Goal: Task Accomplishment & Management: Use online tool/utility

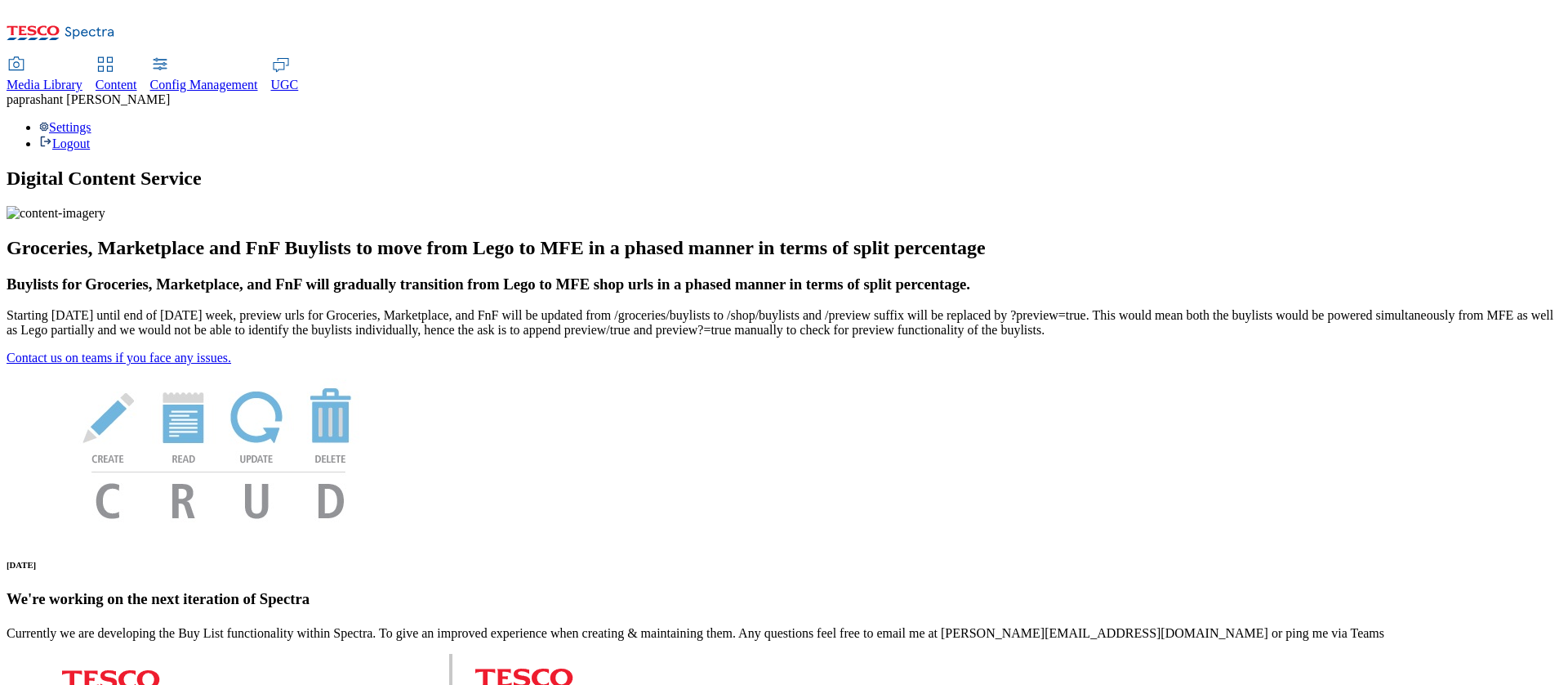
click at [82, 77] on span "Media Library" at bounding box center [44, 84] width 76 height 14
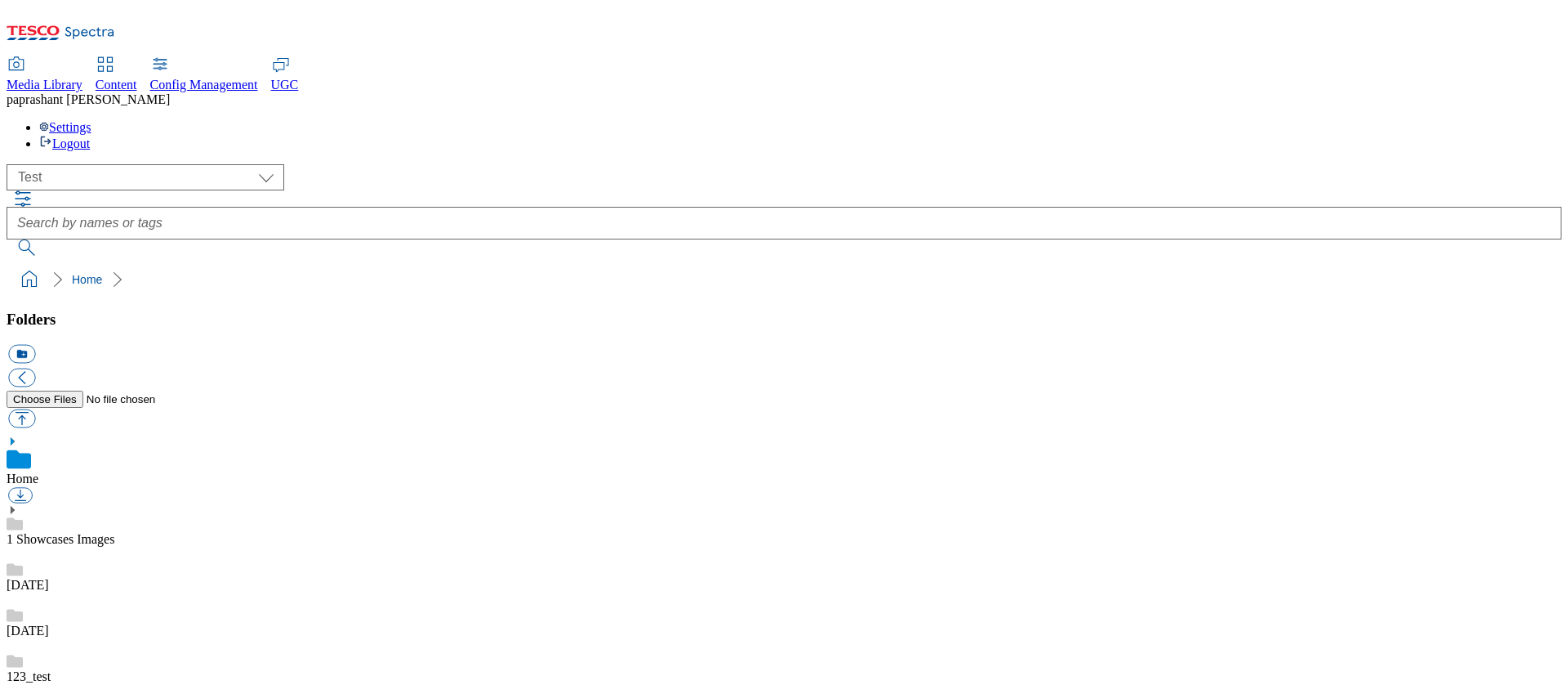
scroll to position [1, 0]
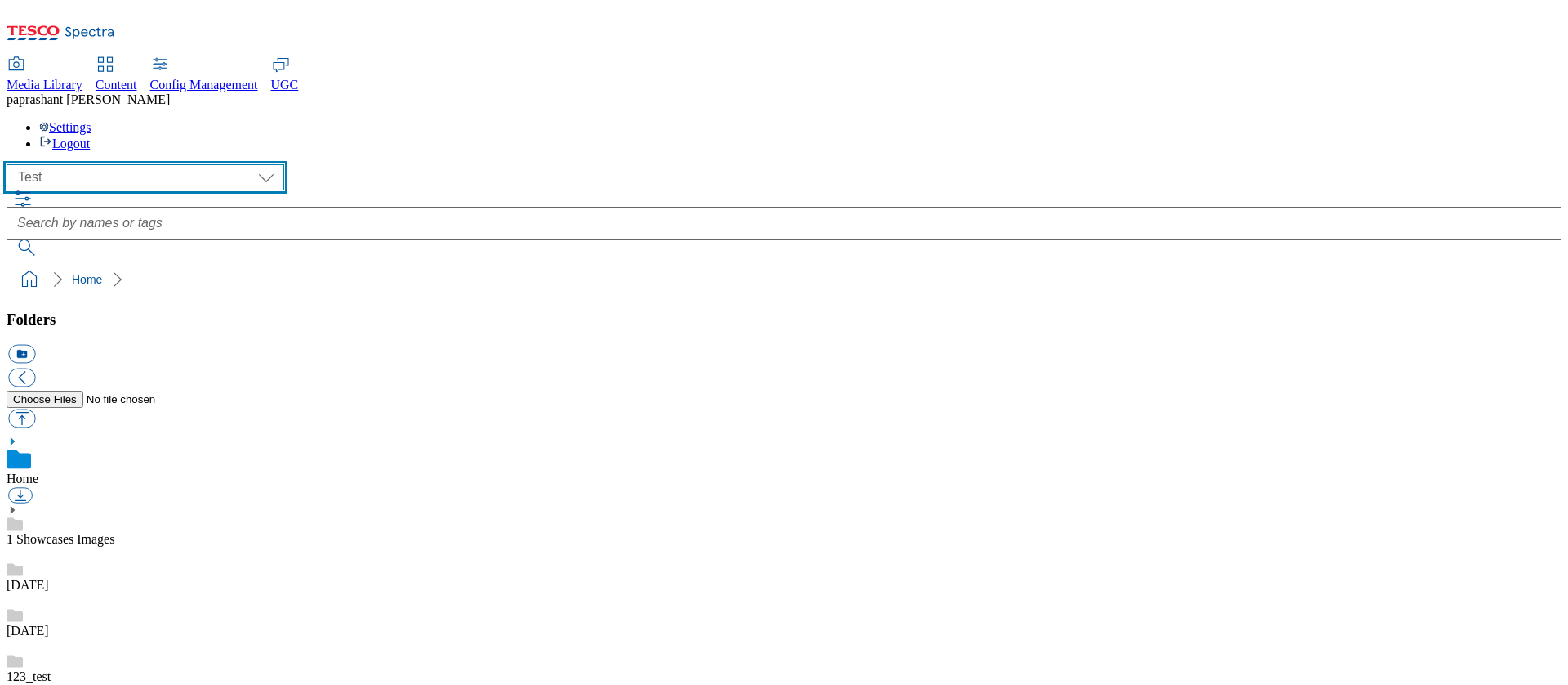
click at [168, 164] on select "All all CE Clubcard Boost UK Clubcard Marketing Clubcard ROI clubcard-boost-uk …" at bounding box center [145, 177] width 277 height 26
select select "ghs-uk"
click at [11, 164] on select "All all CE Clubcard Boost UK Clubcard Marketing Clubcard ROI clubcard-boost-uk …" at bounding box center [145, 177] width 277 height 26
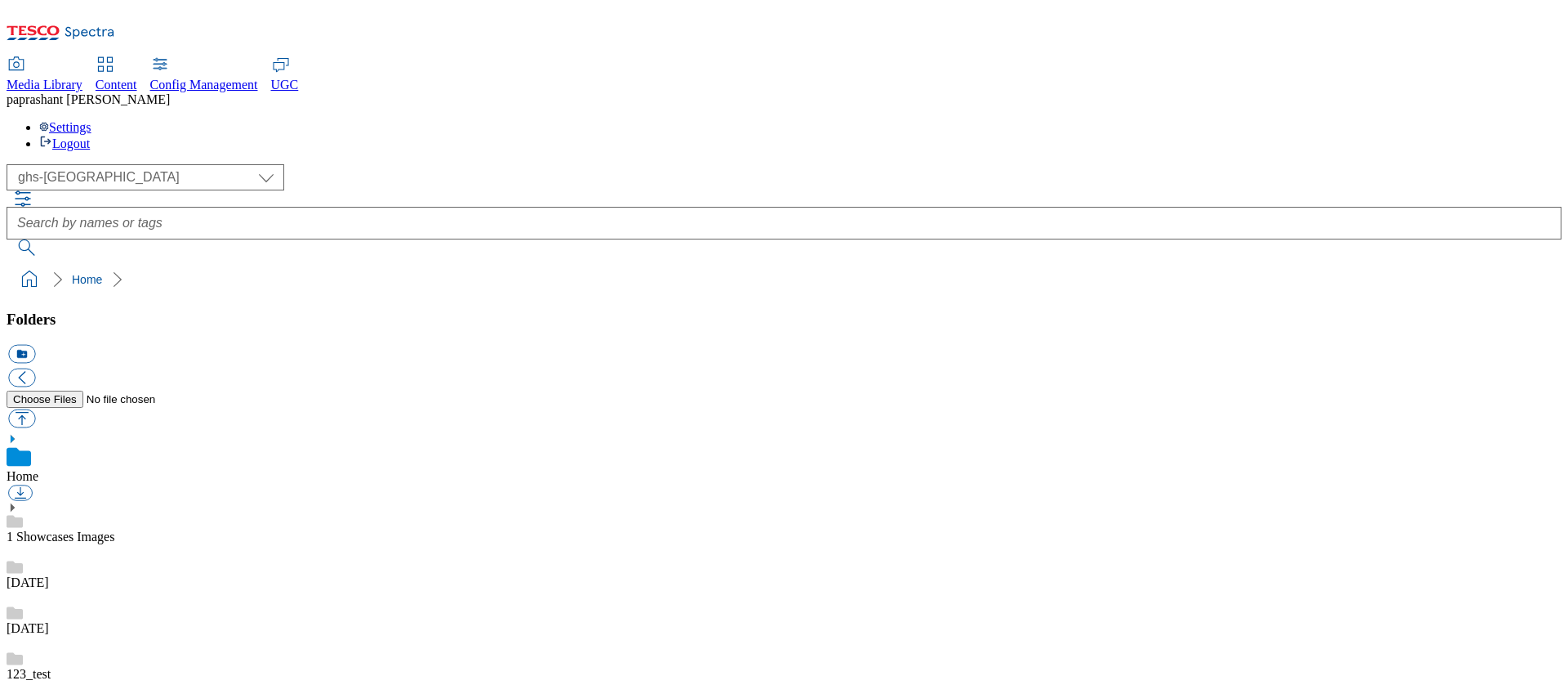
checkbox input "true"
click at [137, 77] on div "Content" at bounding box center [116, 84] width 42 height 14
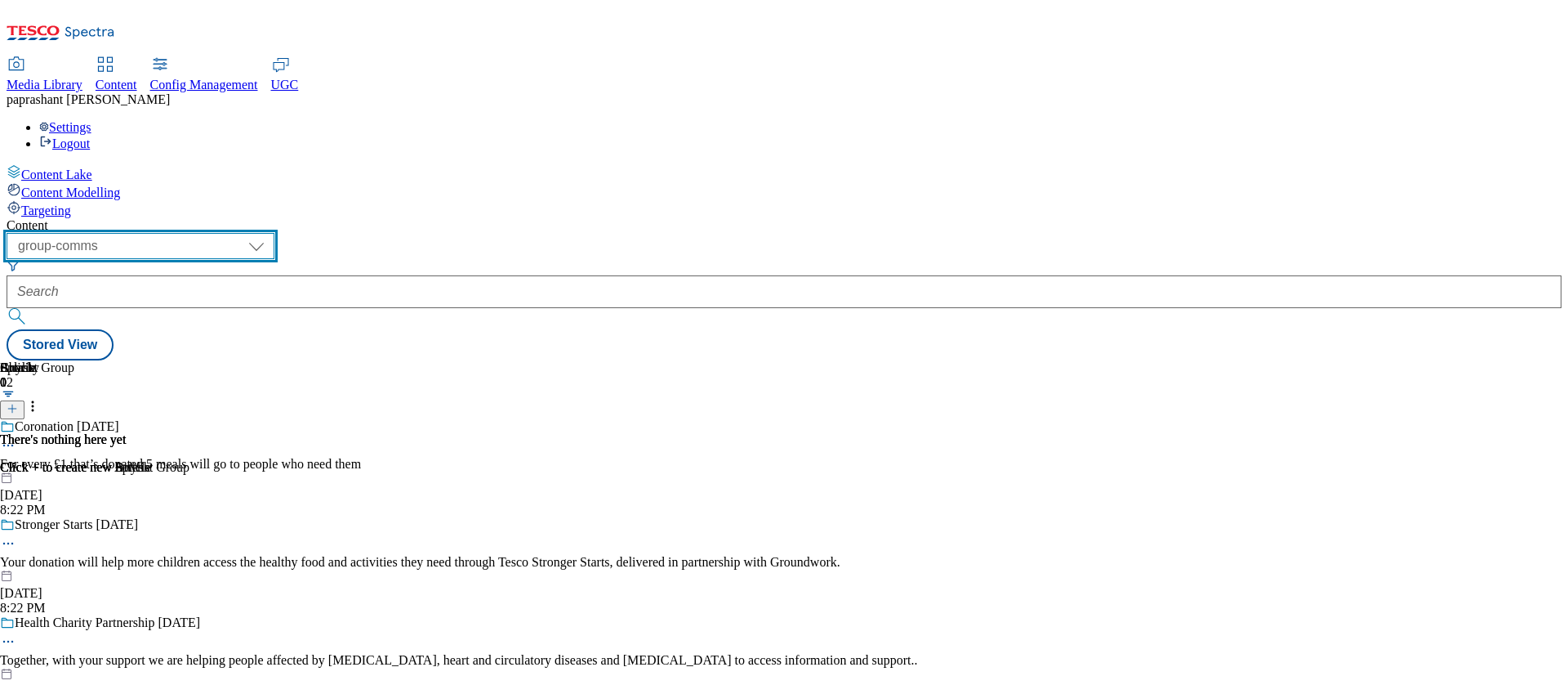
click at [275, 233] on select "dotcom-cz dotcom-hu dotcom-sk fnf-uk ghs-roi ghs-uk group-comms ighs-cz ighs-hu…" at bounding box center [140, 246] width 268 height 26
click at [213, 233] on select "dotcom-cz dotcom-hu dotcom-sk fnf-uk ghs-roi ghs-uk group-comms ighs-cz ighs-hu…" at bounding box center [140, 246] width 268 height 26
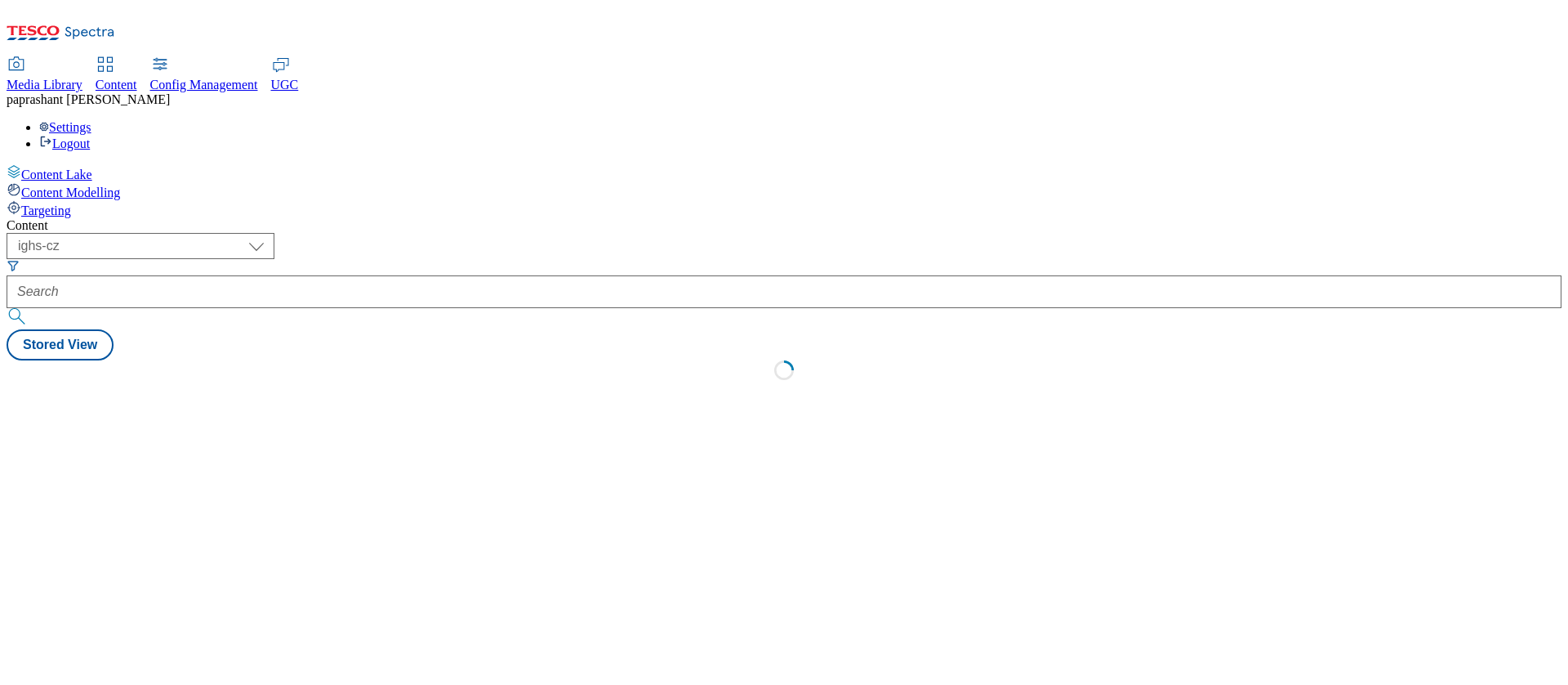
click at [622, 259] on div "Content ( optional ) dotcom-cz dotcom-hu dotcom-sk fnf-uk ghs-roi ghs-uk group-…" at bounding box center [784, 304] width 1554 height 172
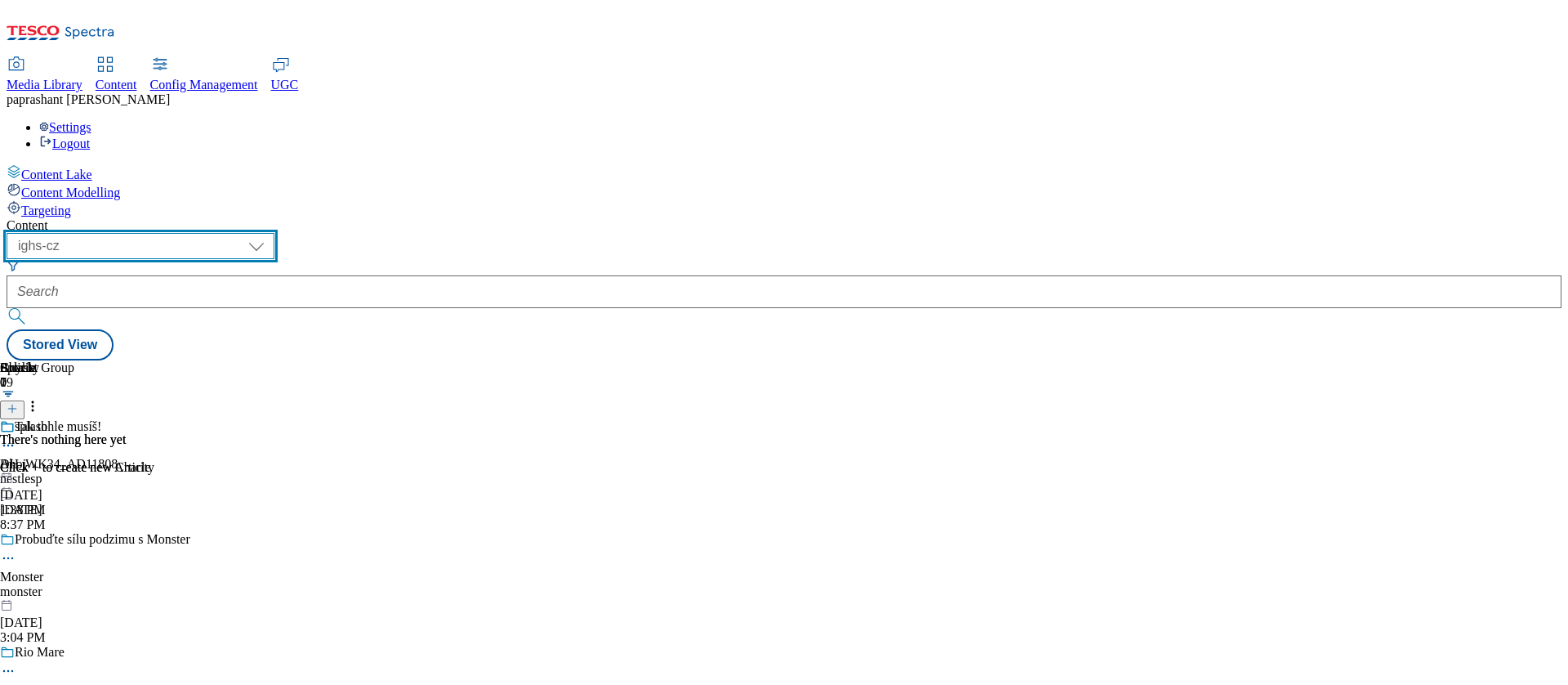
click at [275, 233] on select "dotcom-cz dotcom-hu dotcom-sk fnf-uk ghs-roi ghs-uk group-comms ighs-cz ighs-hu…" at bounding box center [140, 246] width 268 height 26
select select "group-comms"
click at [213, 233] on select "dotcom-cz dotcom-hu dotcom-sk fnf-uk ghs-roi ghs-uk group-comms ighs-cz ighs-hu…" at bounding box center [140, 246] width 268 height 26
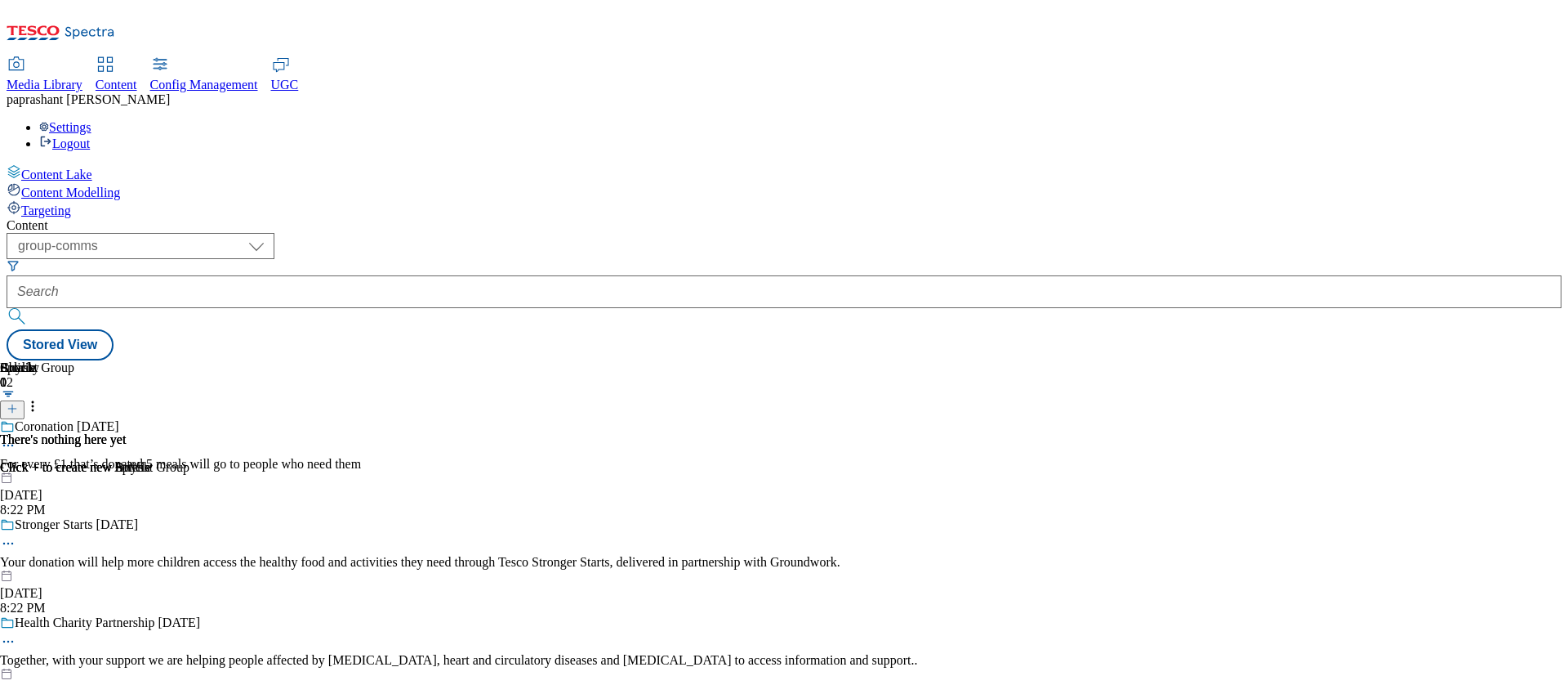
click at [660, 471] on div at bounding box center [458, 471] width 918 height 0
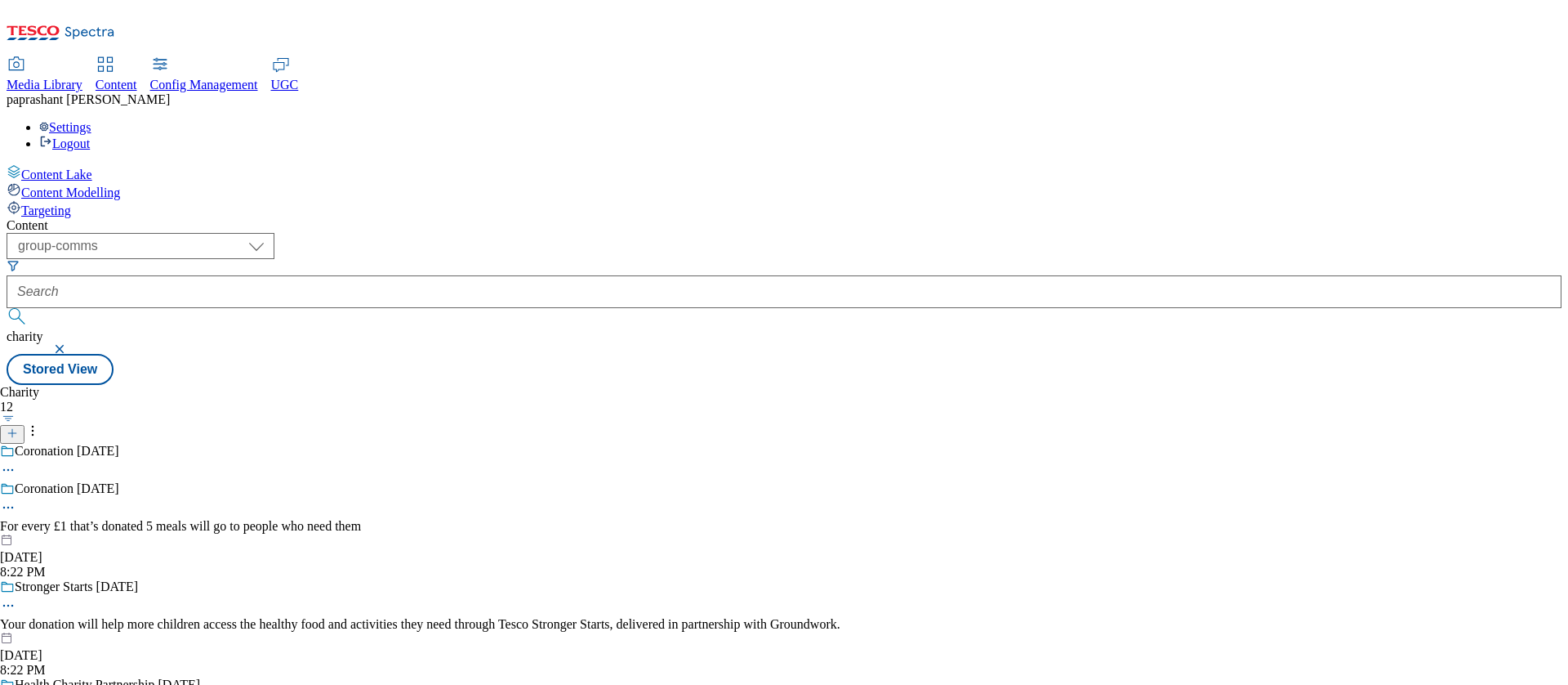
click at [16, 499] on icon at bounding box center [8, 507] width 16 height 16
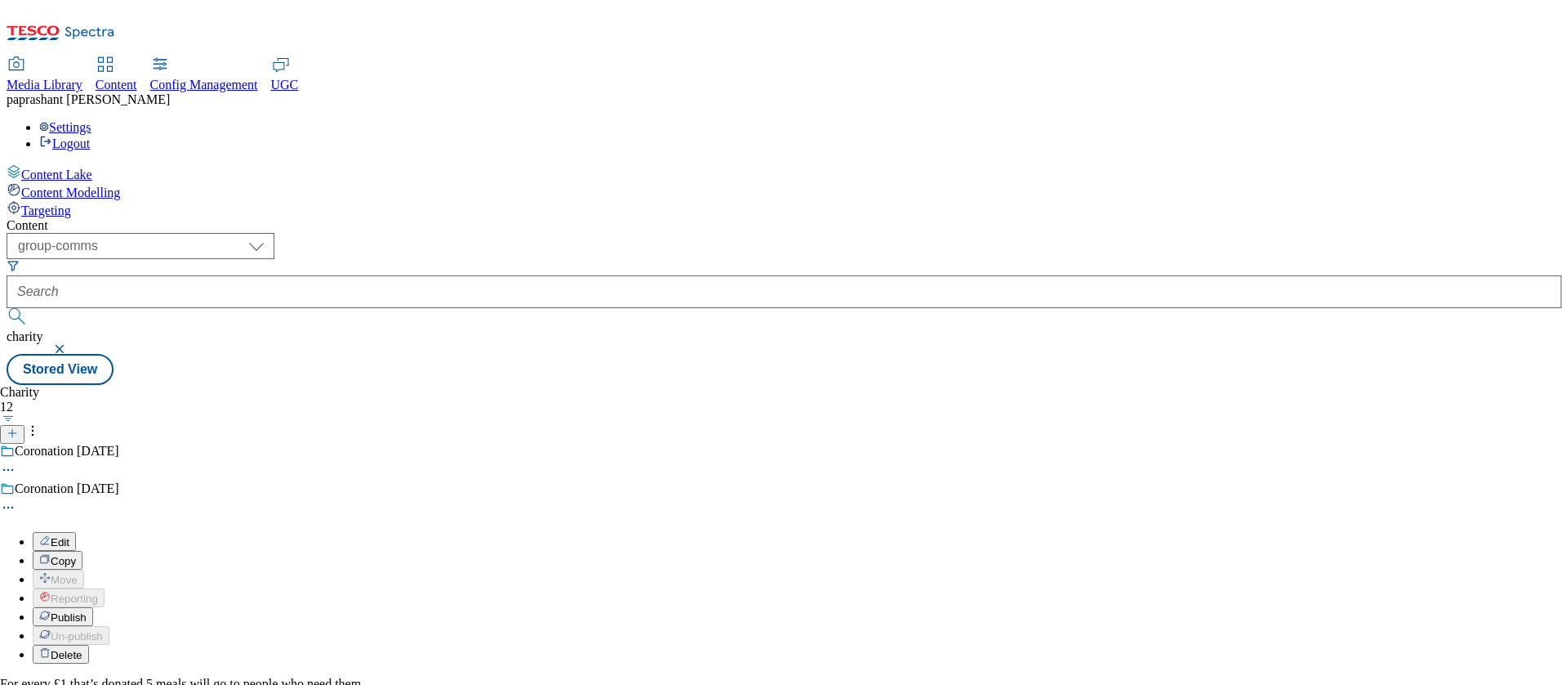
click at [76, 532] on button "Edit" at bounding box center [54, 541] width 43 height 19
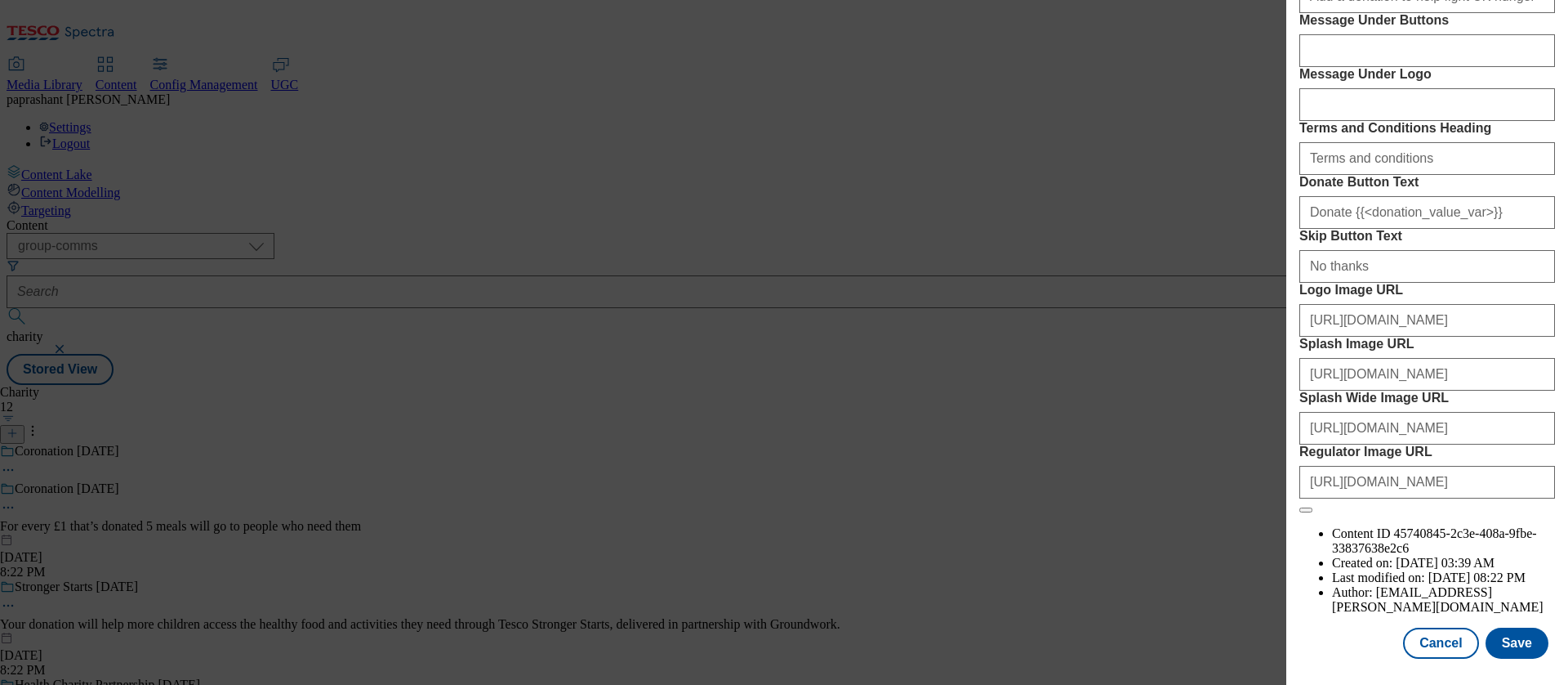
scroll to position [860, 0]
click at [1372, 337] on input "https://digitalcontent.api.tesco.com/v2/media/tills/ff8d2e38-55cc-40da-92dc-371…" at bounding box center [1427, 320] width 256 height 32
click at [666, 143] on div "Edit Charity Locale 3 locales selected English Welsh Scottish English Content P…" at bounding box center [784, 342] width 1568 height 685
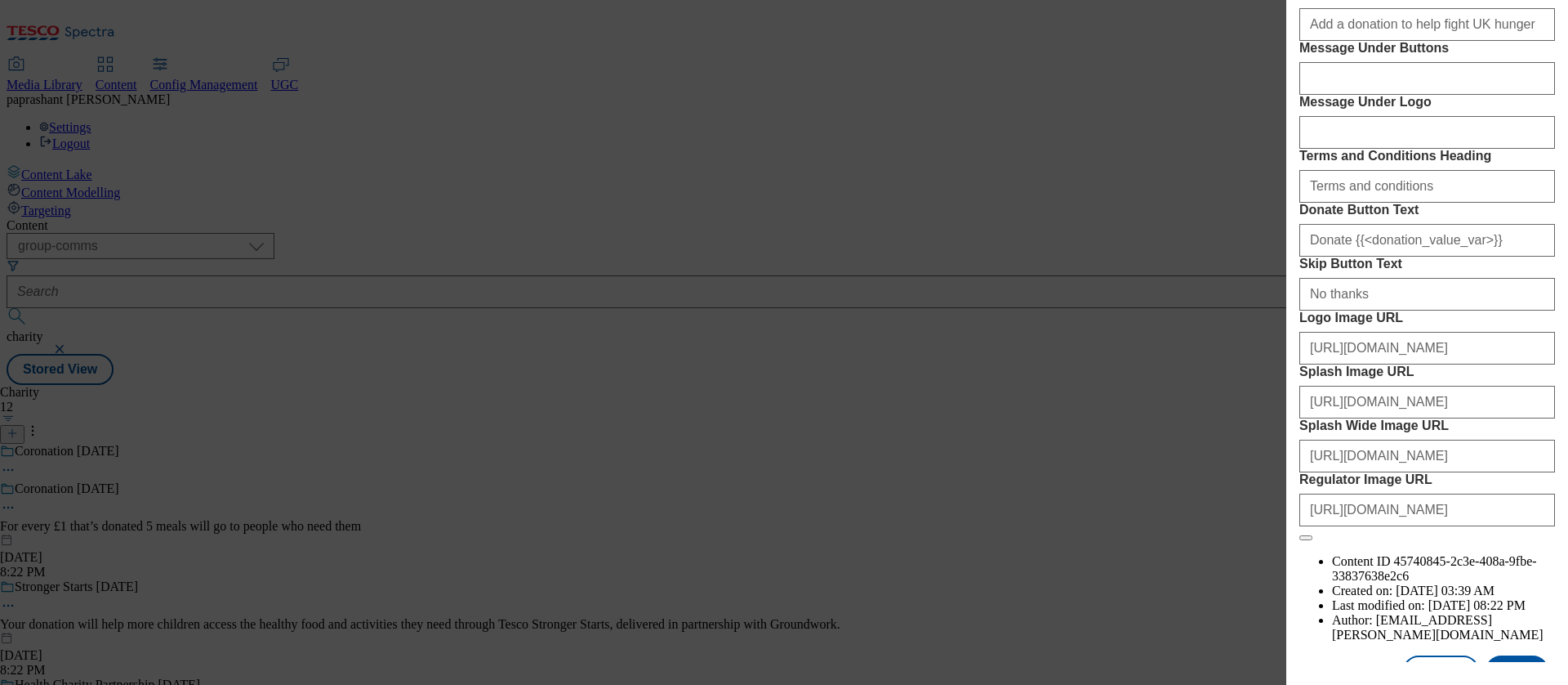
scroll to position [0, 0]
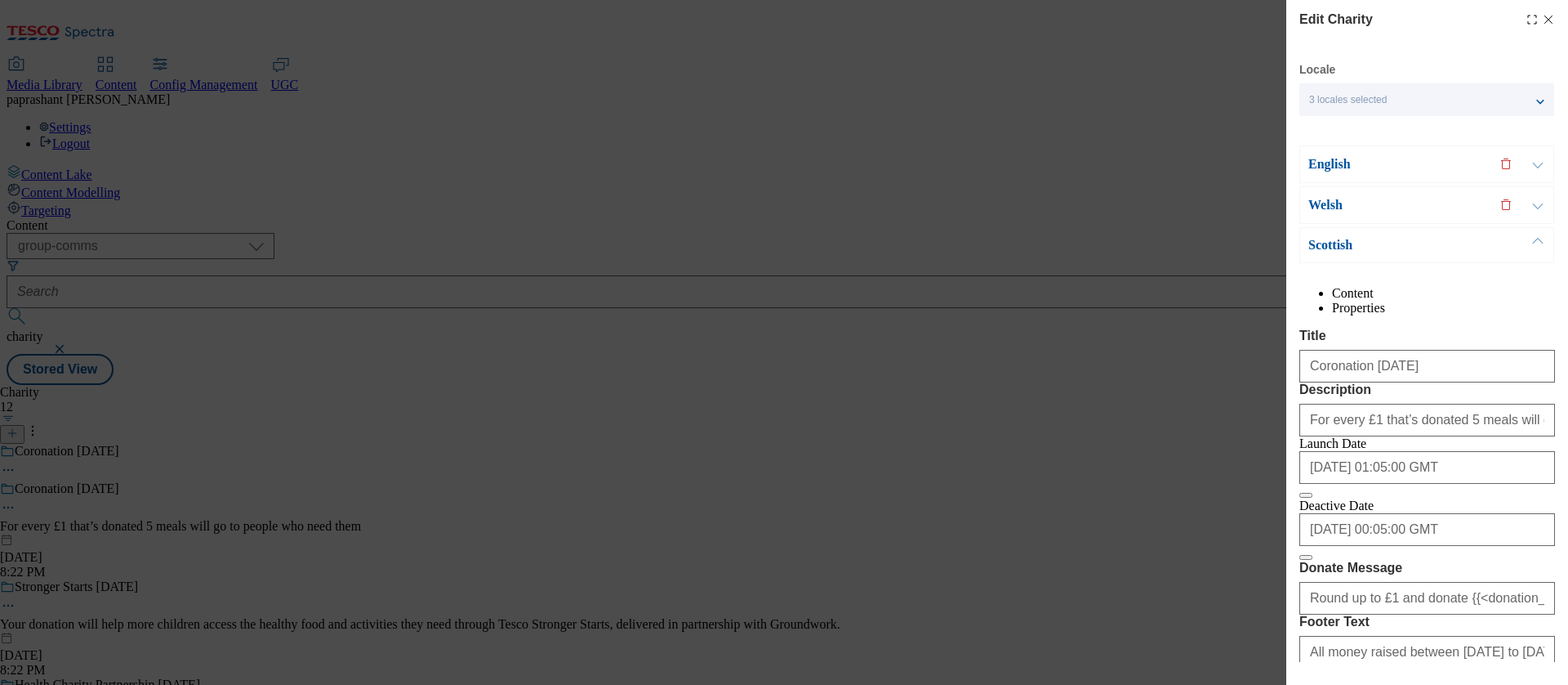
click at [1542, 16] on icon "Modal" at bounding box center [1548, 19] width 13 height 13
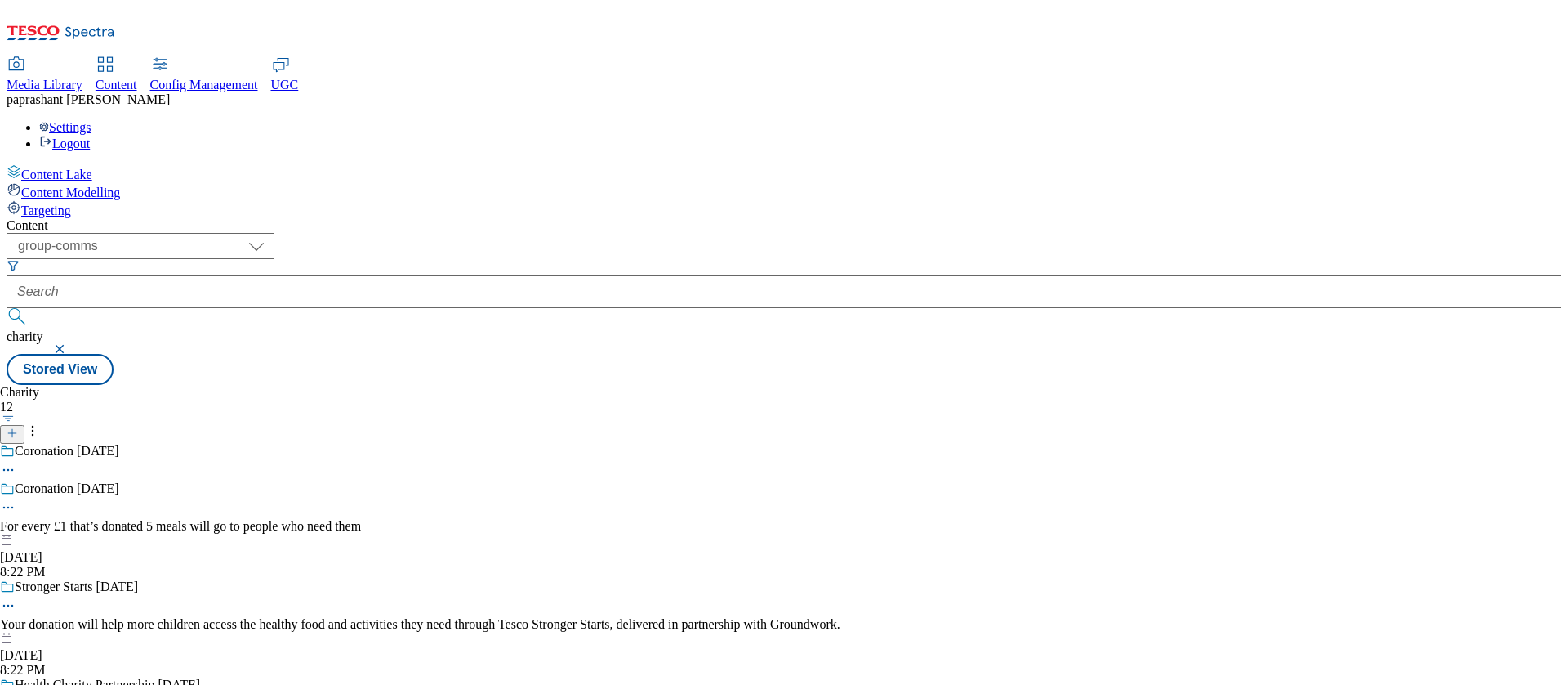
click at [82, 77] on span "Media Library" at bounding box center [44, 84] width 76 height 14
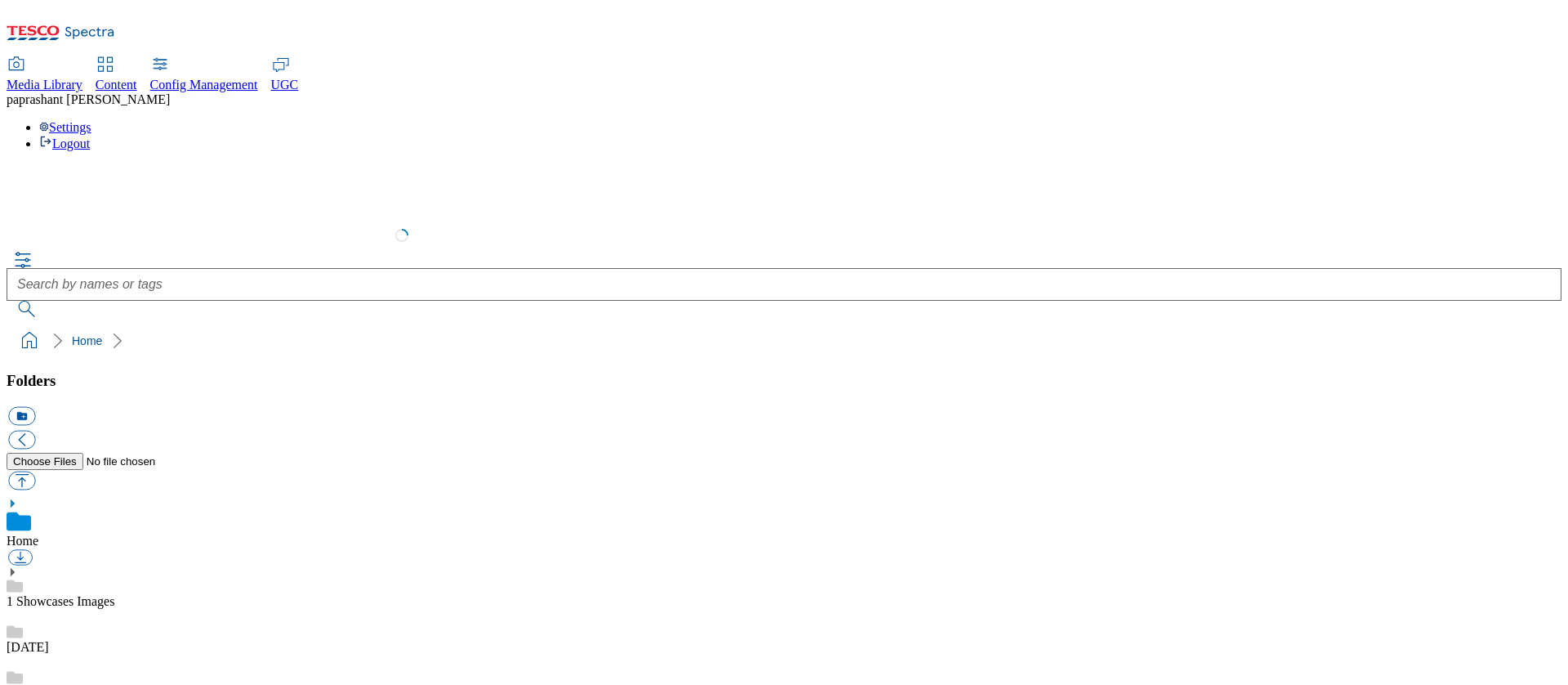
scroll to position [3, 0]
select select "flare-test"
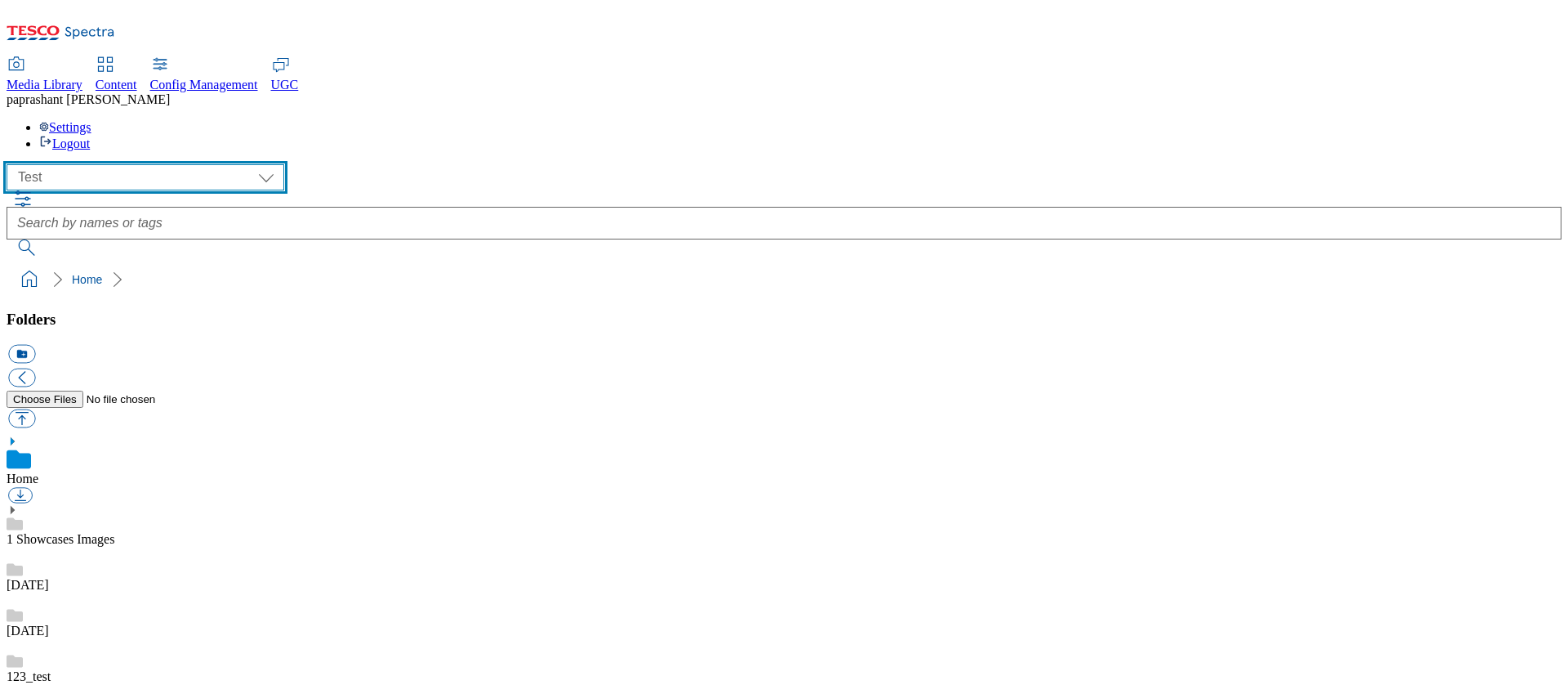
click at [104, 164] on select "All all CE Clubcard Boost UK Clubcard Marketing Clubcard ROI clubcard-boost-uk …" at bounding box center [145, 177] width 277 height 26
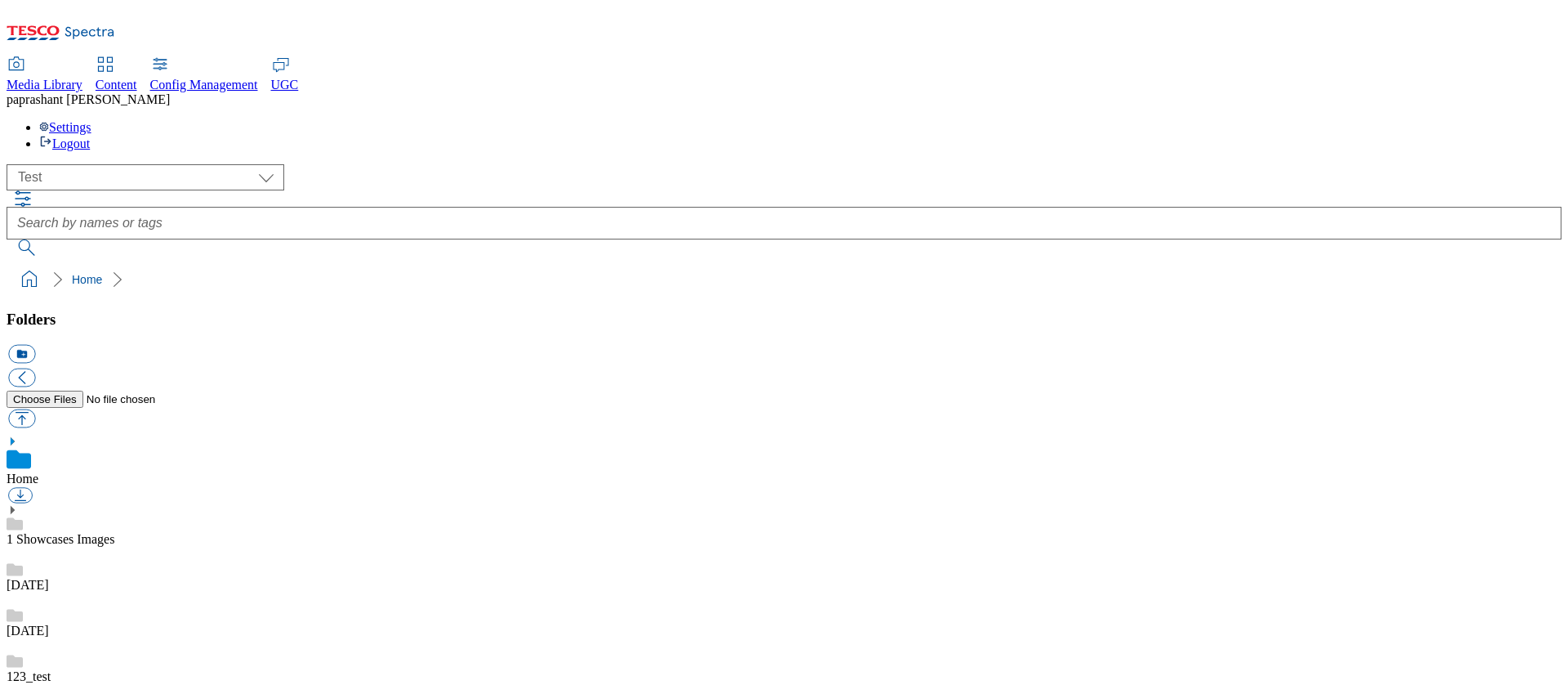
click at [137, 77] on span "Content" at bounding box center [116, 84] width 42 height 14
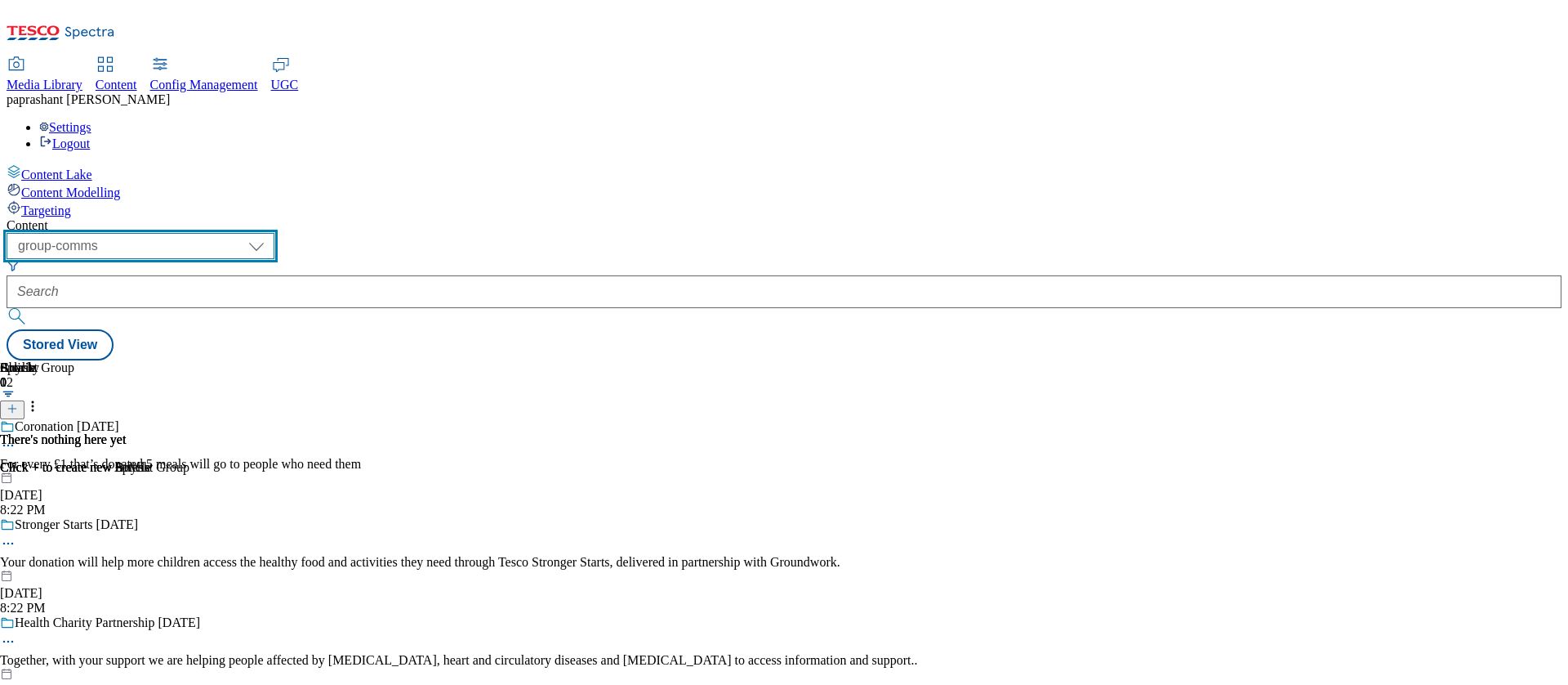
click at [275, 233] on select "dotcom-cz dotcom-hu dotcom-sk fnf-uk ghs-roi ghs-uk group-comms ighs-cz ighs-hu…" at bounding box center [140, 246] width 268 height 26
select select "ghs-uk"
click at [213, 233] on select "dotcom-cz dotcom-hu dotcom-sk fnf-uk ghs-roi ghs-uk group-comms ighs-cz ighs-hu…" at bounding box center [140, 246] width 268 height 26
